Goal: Task Accomplishment & Management: Manage account settings

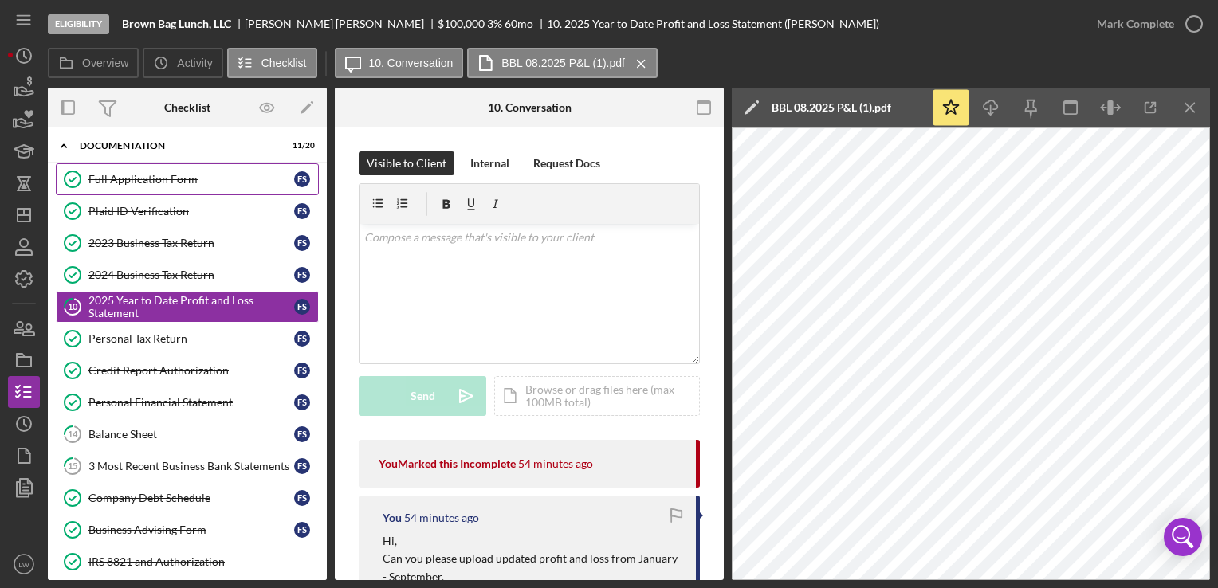
scroll to position [319, 0]
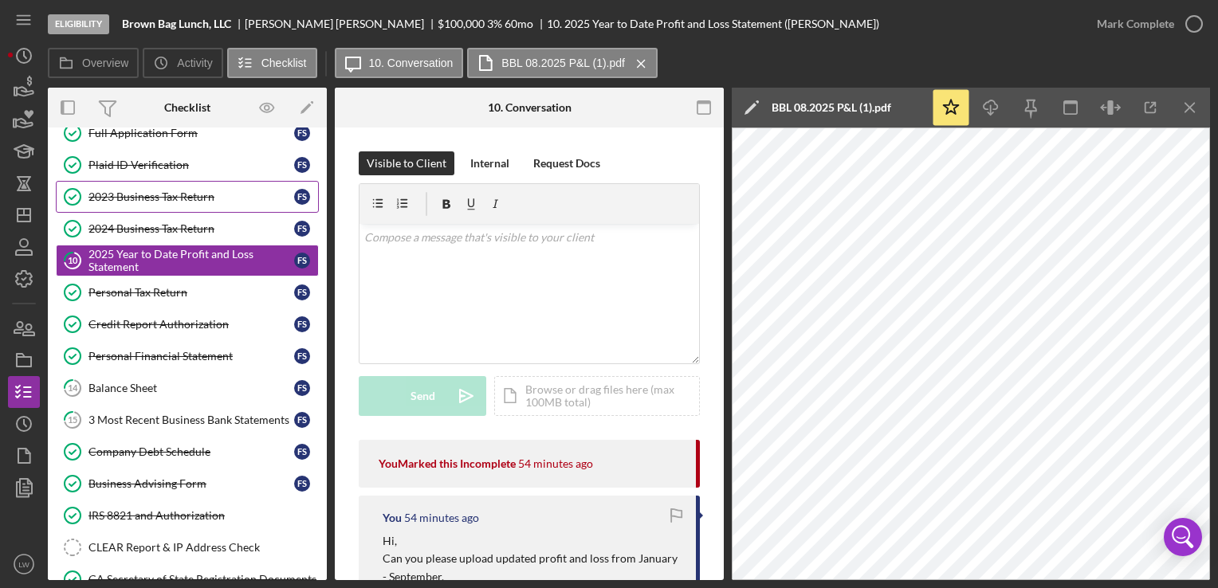
click at [150, 190] on div "2023 Business Tax Return" at bounding box center [191, 196] width 206 height 13
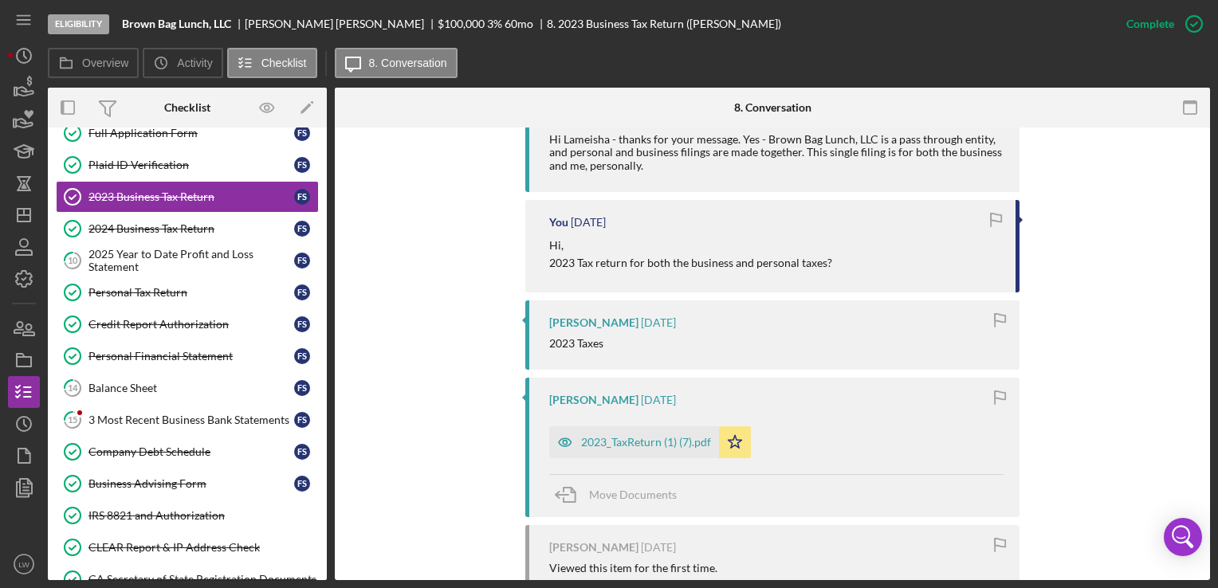
scroll to position [717, 0]
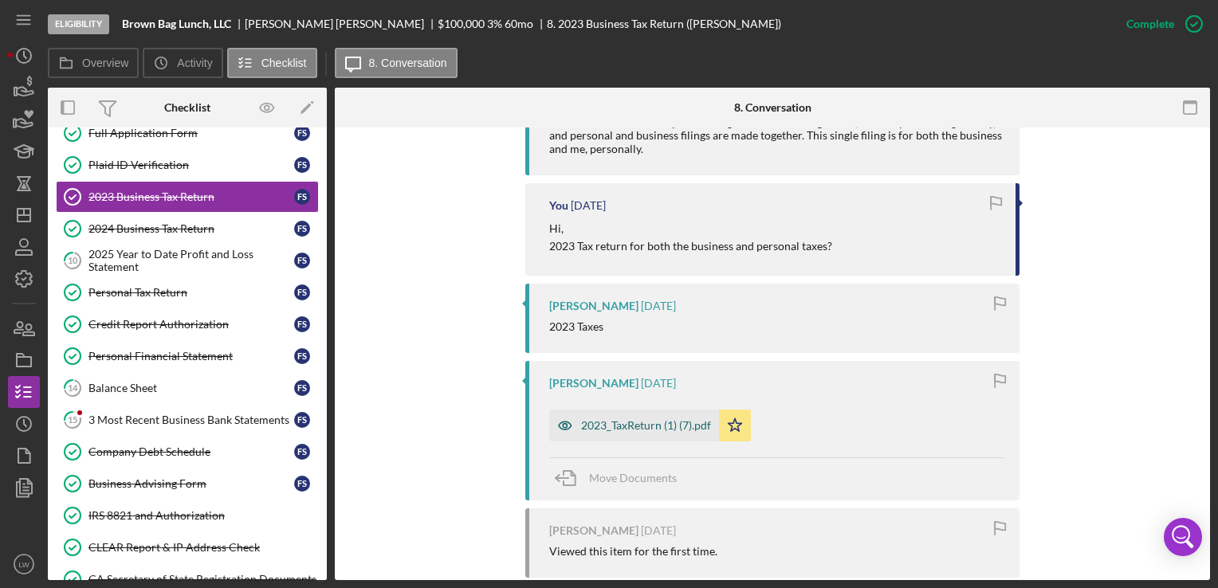
click at [639, 429] on div "2023_TaxReturn (1) (7).pdf" at bounding box center [646, 425] width 130 height 13
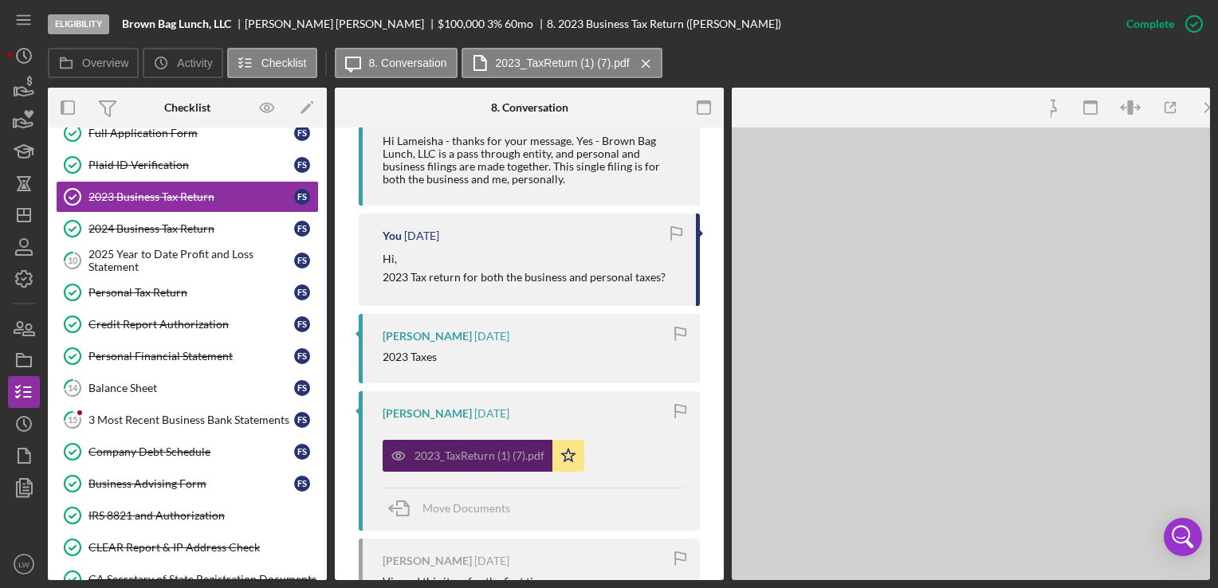
scroll to position [735, 0]
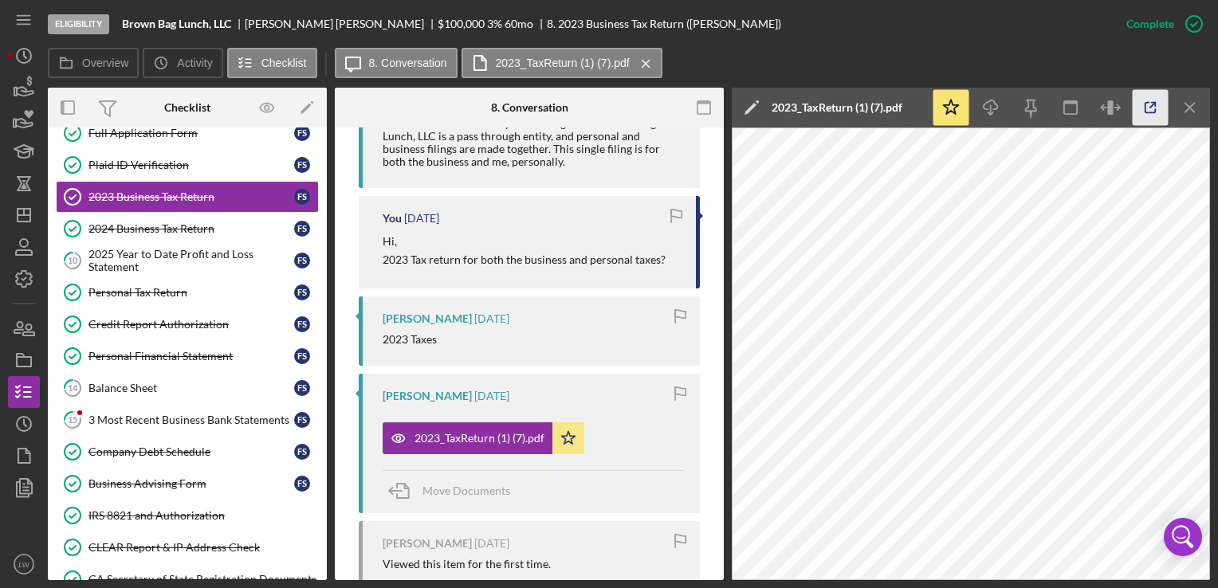
click at [1148, 104] on icon "button" at bounding box center [1150, 108] width 36 height 36
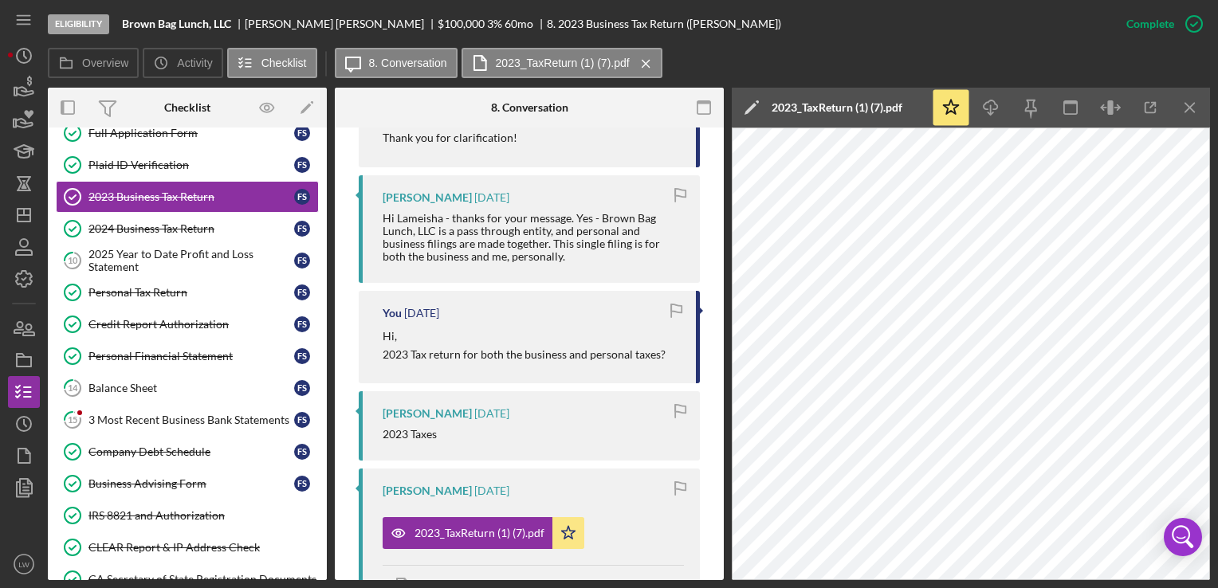
scroll to position [496, 0]
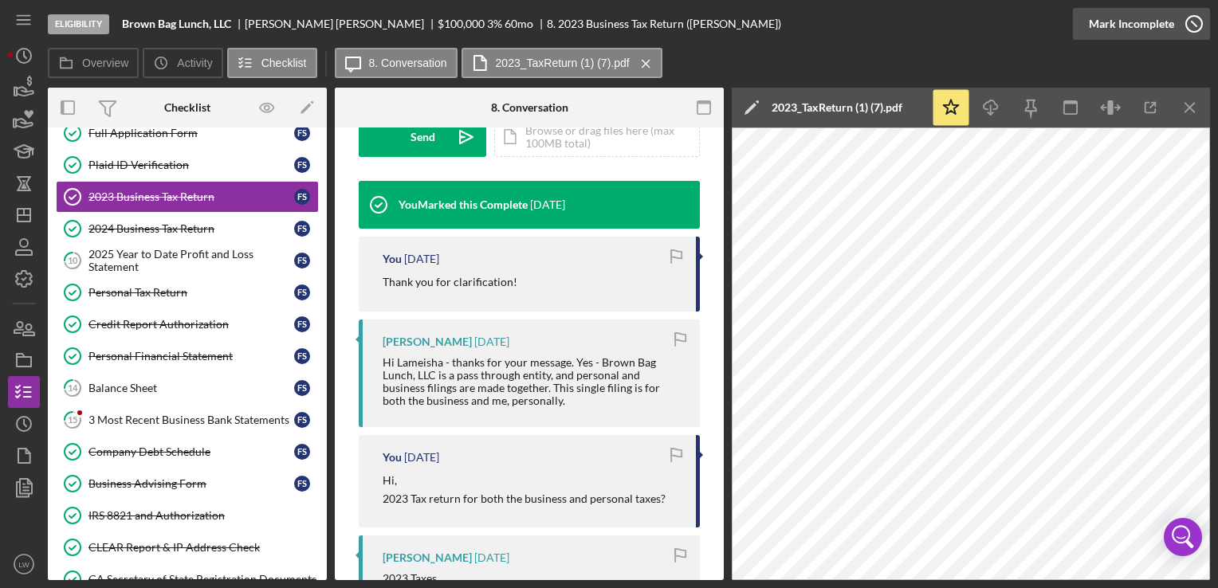
click at [1150, 24] on div "Mark Incomplete" at bounding box center [1131, 24] width 85 height 32
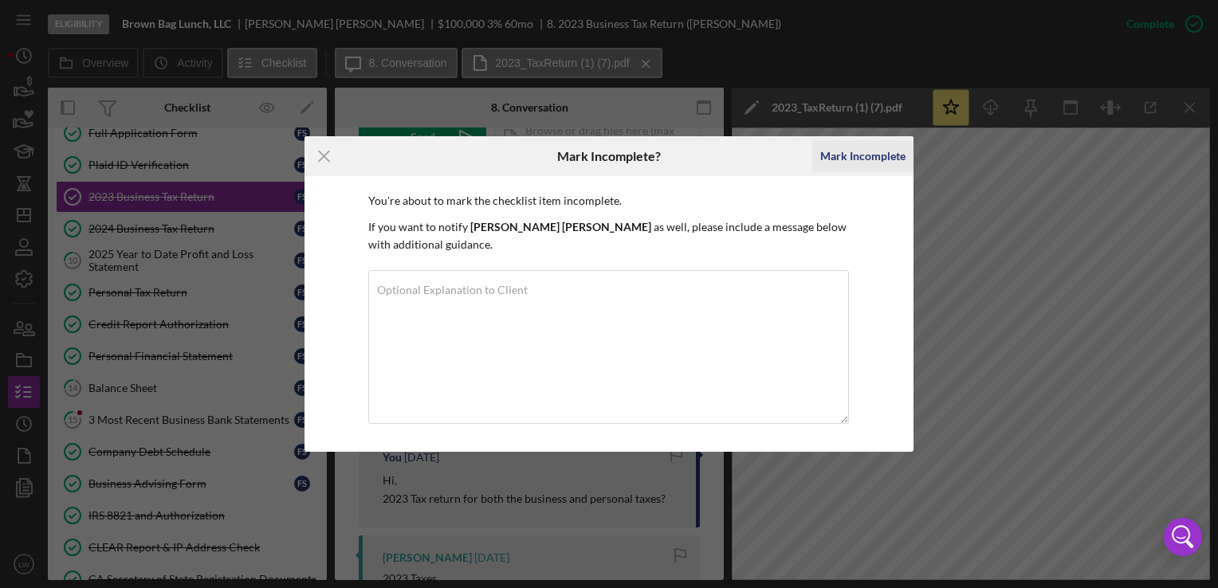
click at [857, 169] on div "Mark Incomplete" at bounding box center [862, 156] width 85 height 32
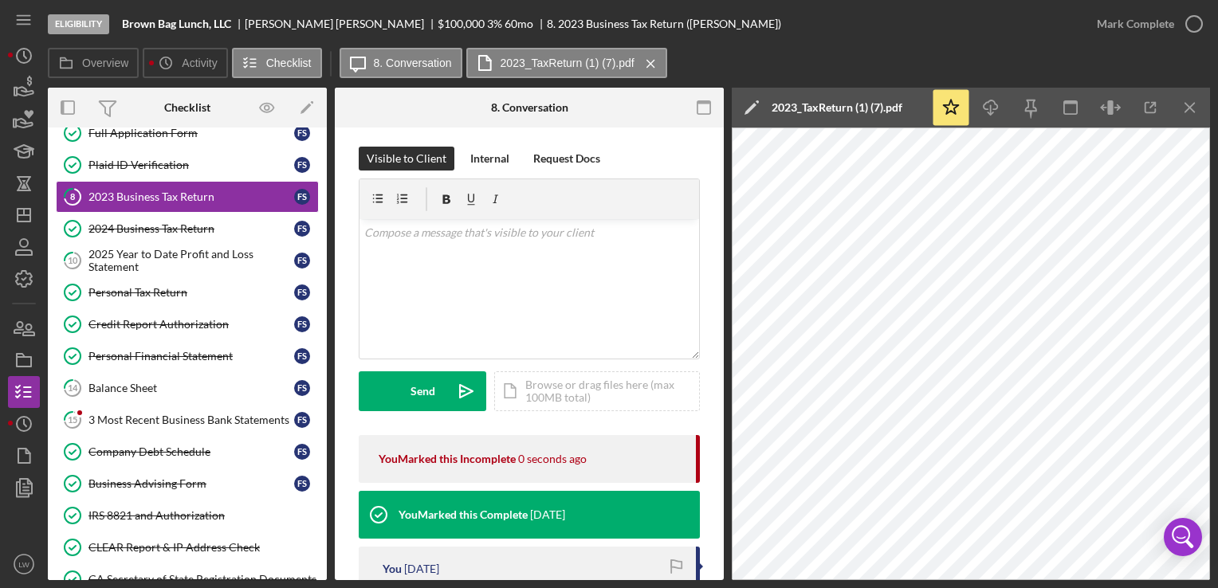
scroll to position [0, 0]
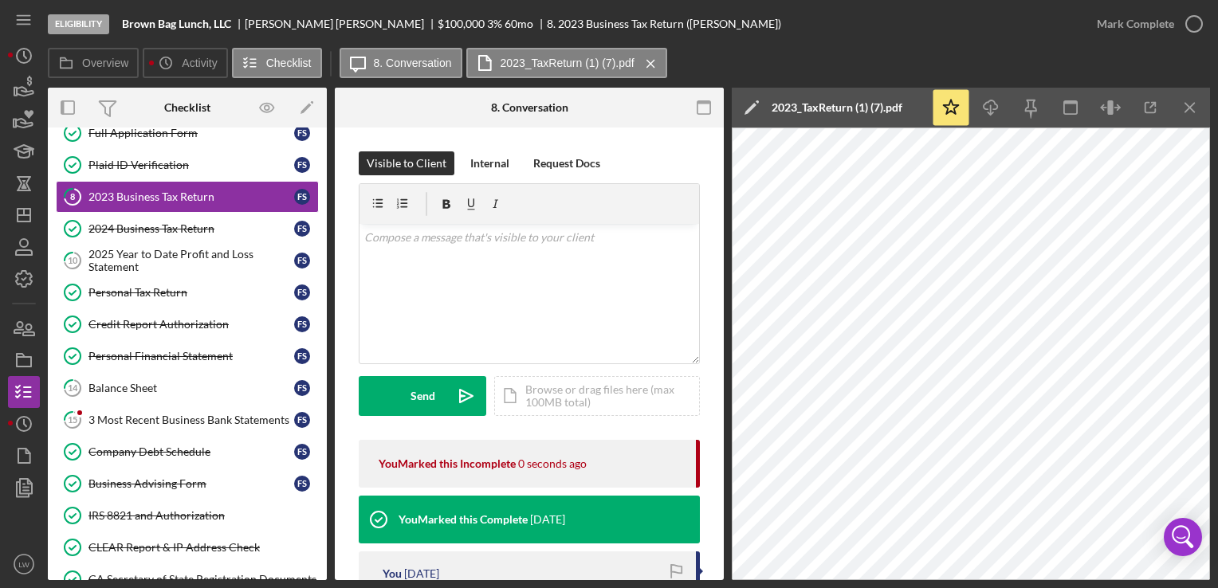
click at [512, 281] on div "v Color teal Color pink Remove color Add row above Add row below Add column bef…" at bounding box center [528, 293] width 339 height 139
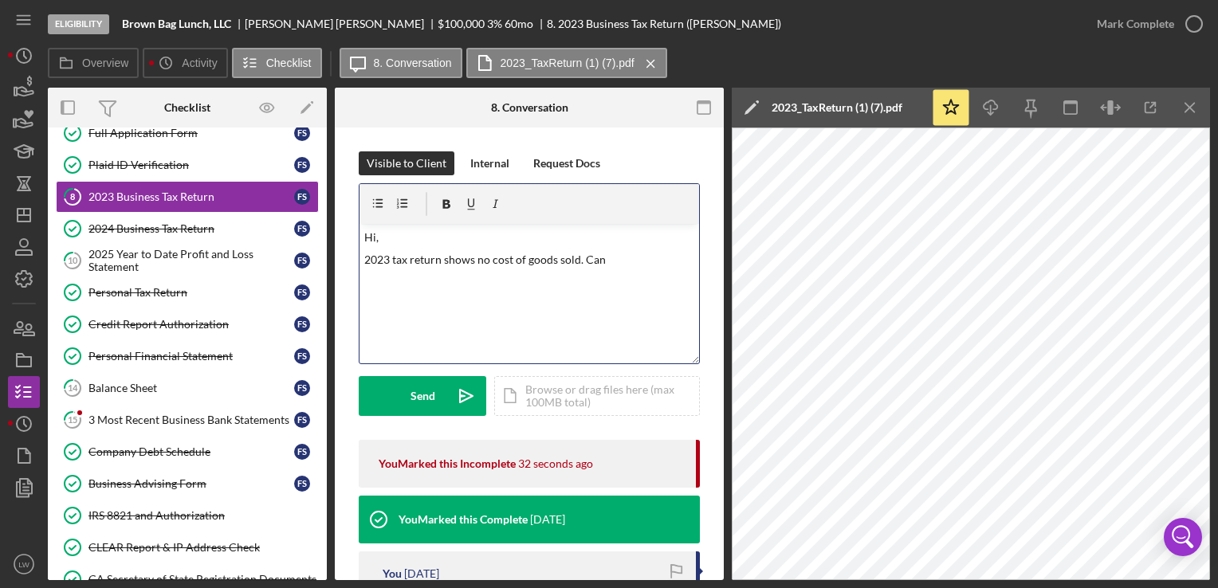
click at [621, 259] on p "2023 tax return shows no cost of goods sold. Can" at bounding box center [529, 260] width 331 height 18
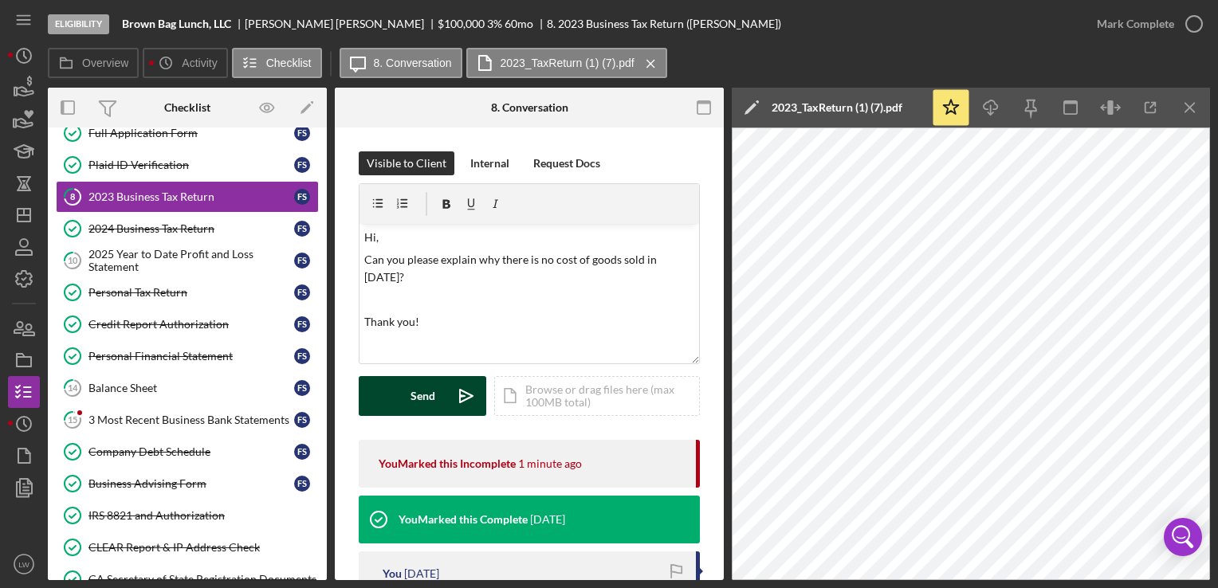
click at [398, 394] on button "Send Icon/icon-invite-send" at bounding box center [423, 396] width 128 height 40
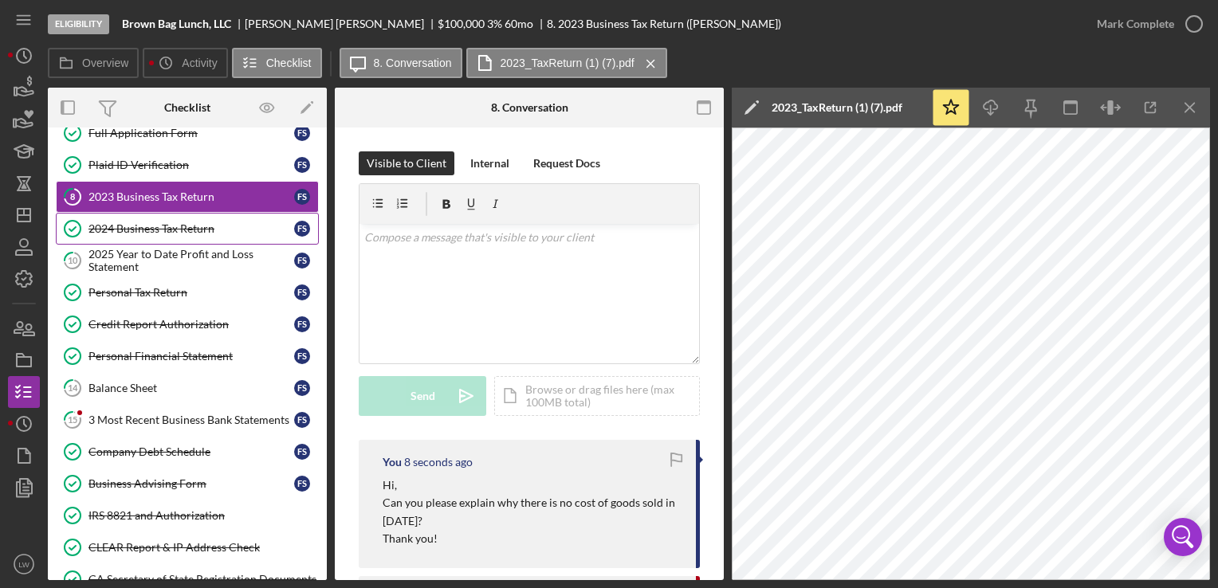
click at [204, 226] on div "2024 Business Tax Return" at bounding box center [191, 228] width 206 height 13
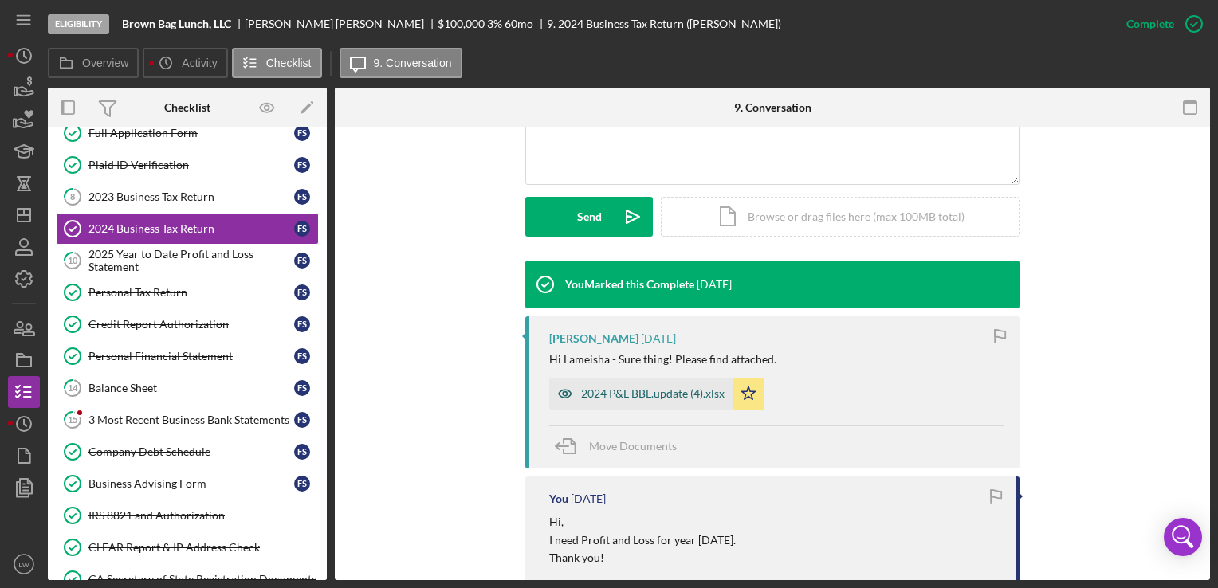
click at [632, 391] on div "2024 P&L BBL.update (4).xlsx" at bounding box center [652, 393] width 143 height 13
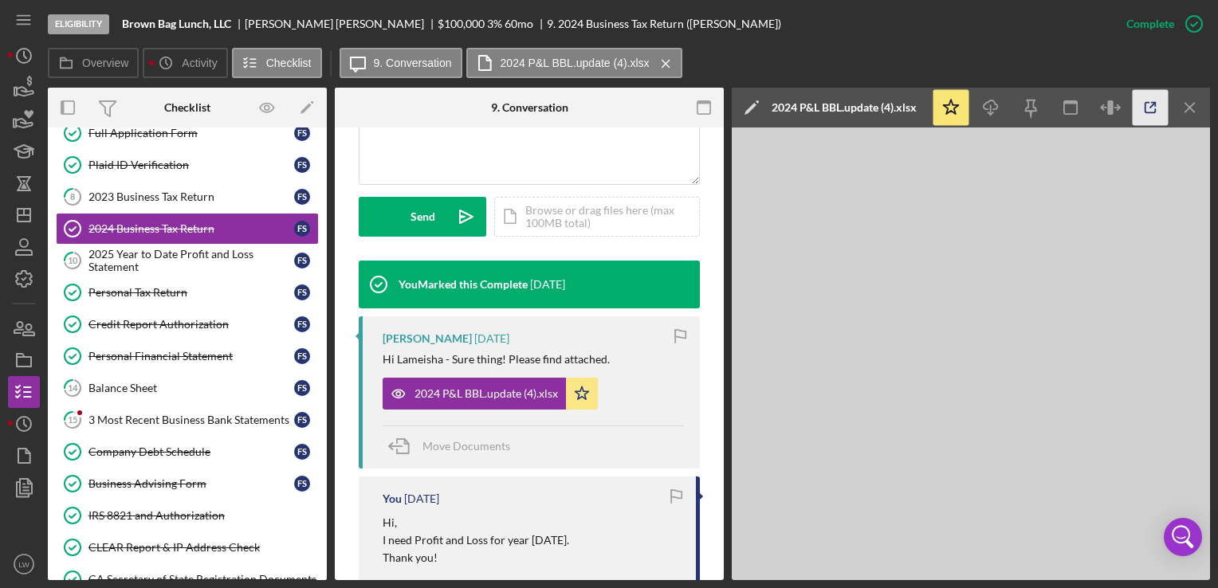
click at [1151, 104] on icon "button" at bounding box center [1150, 108] width 36 height 36
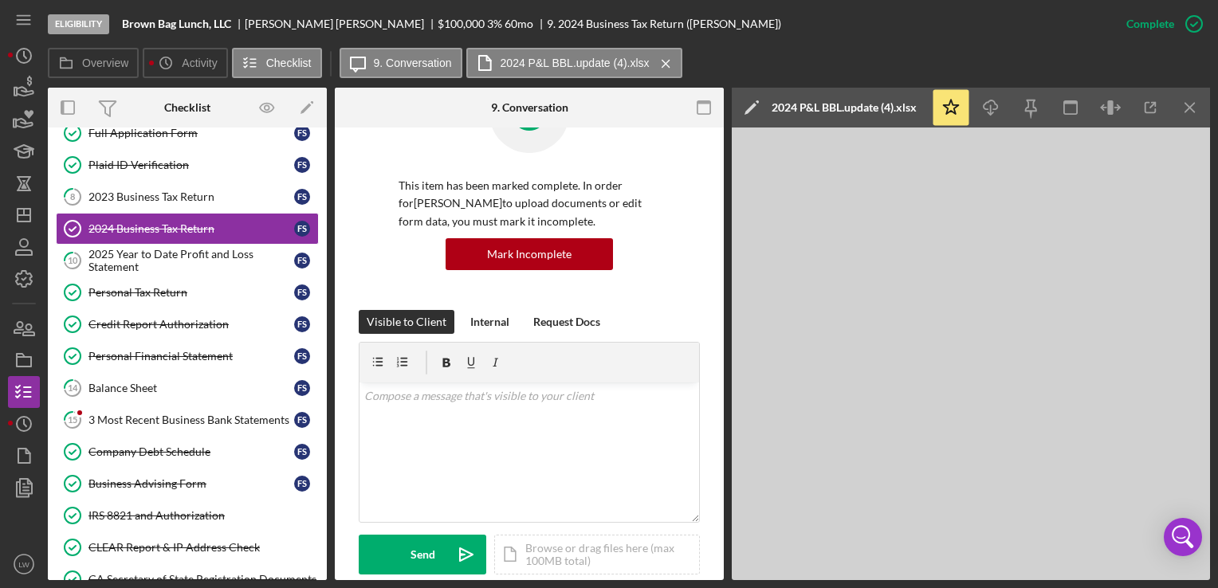
scroll to position [0, 0]
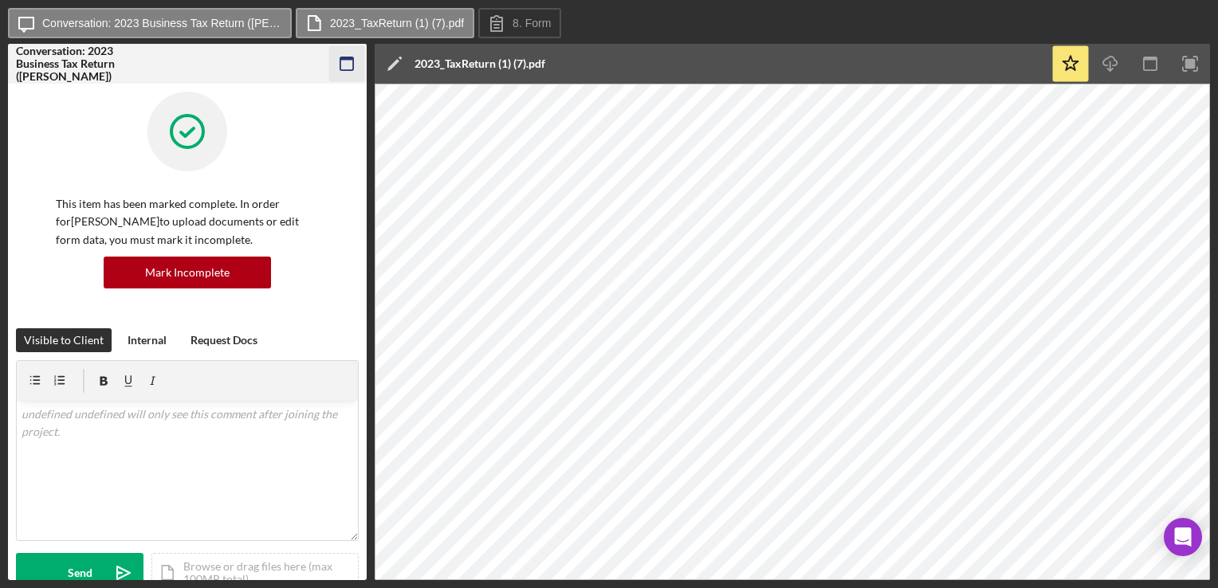
click at [345, 61] on icon "button" at bounding box center [347, 64] width 36 height 36
